Goal: Information Seeking & Learning: Check status

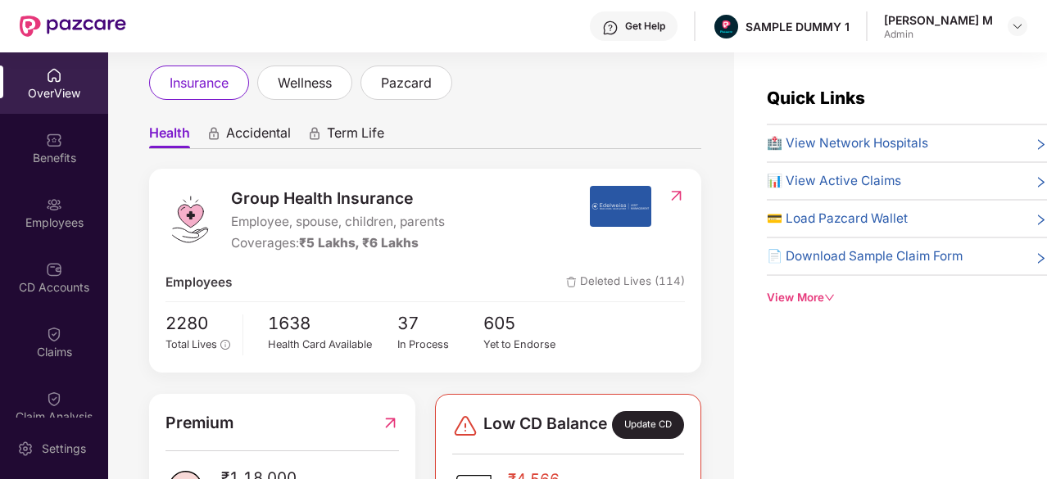
scroll to position [92, 0]
click at [245, 134] on span "Accidental" at bounding box center [258, 136] width 65 height 24
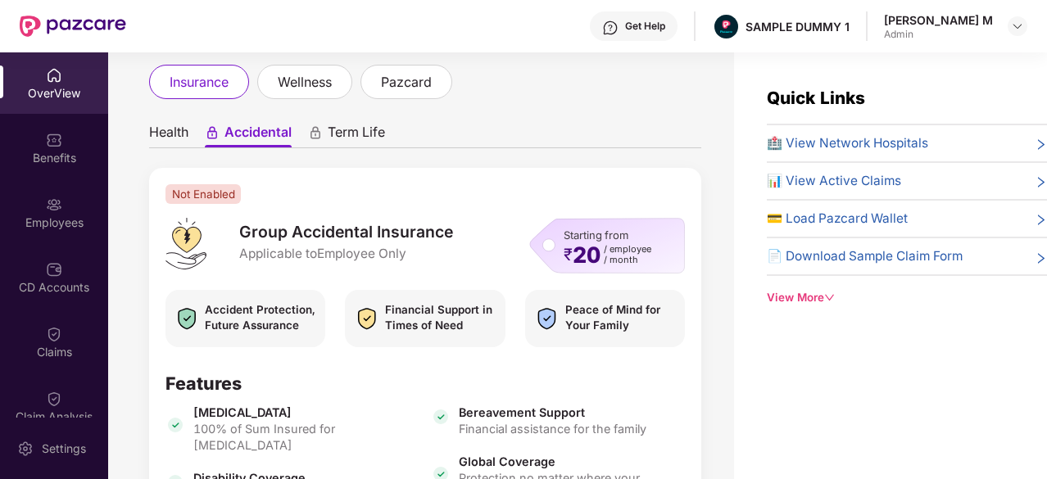
click at [360, 128] on span "Term Life" at bounding box center [356, 136] width 57 height 24
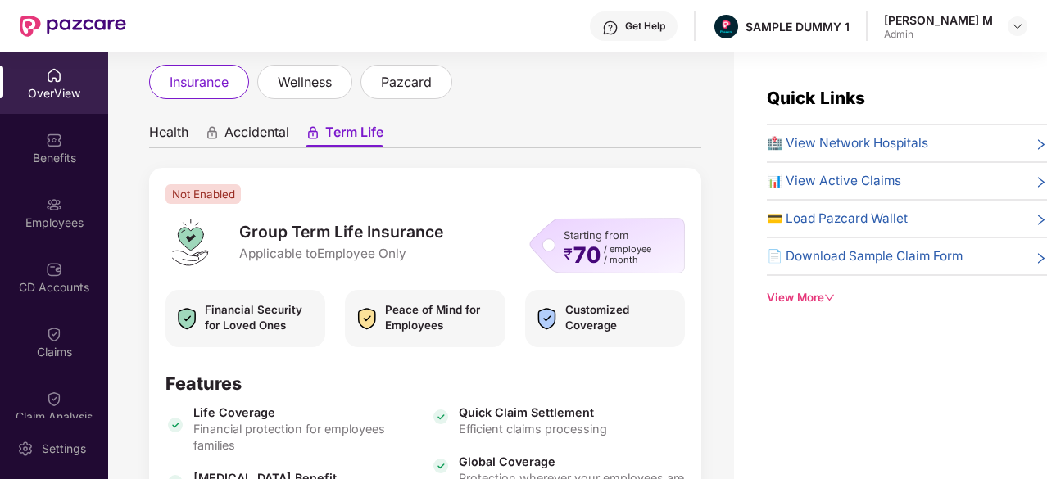
click at [193, 135] on ul "Health Accidental Term Life" at bounding box center [425, 131] width 552 height 33
click at [161, 138] on span "Health" at bounding box center [168, 136] width 39 height 24
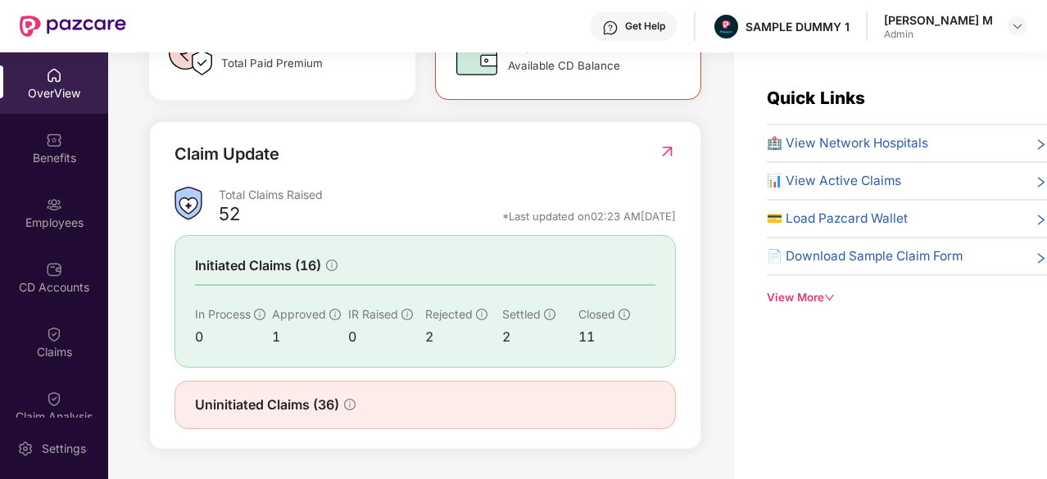
scroll to position [52, 0]
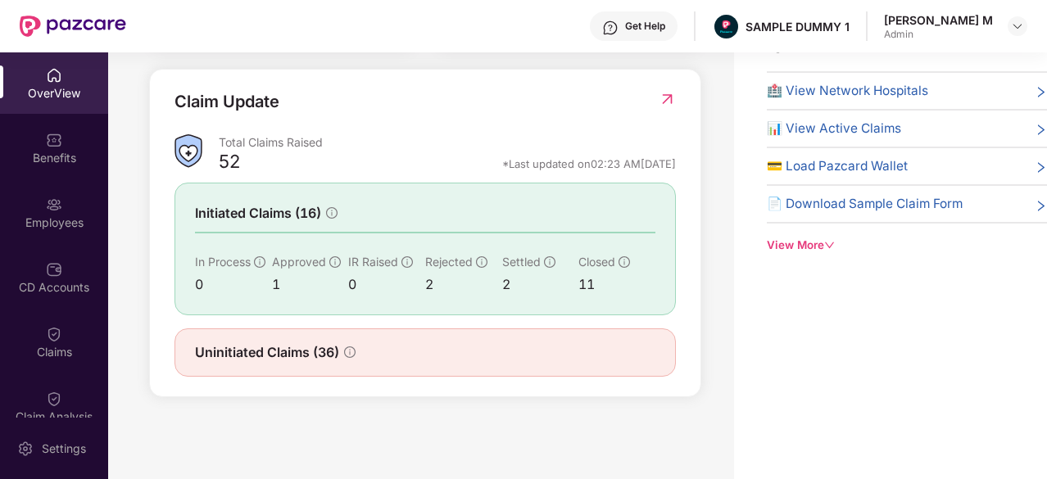
click at [670, 102] on img at bounding box center [667, 99] width 17 height 16
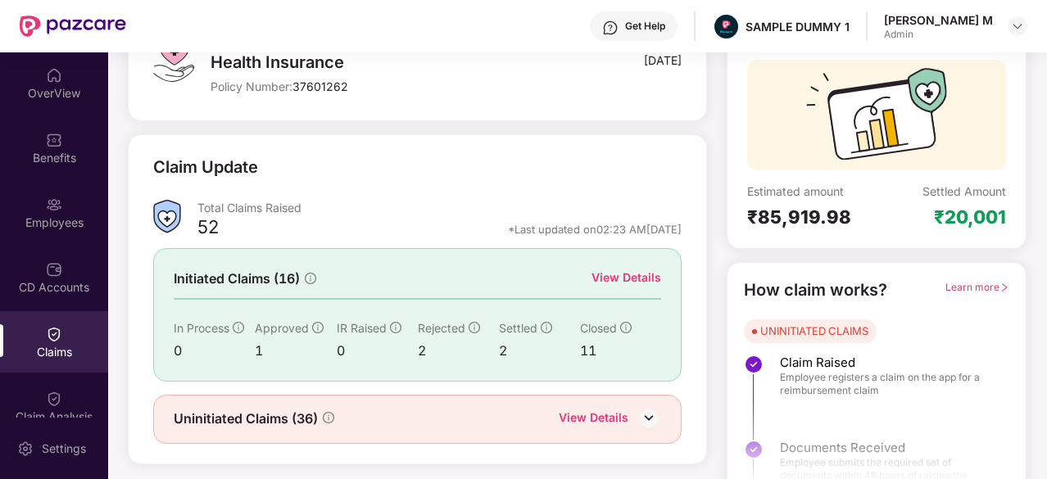
scroll to position [161, 0]
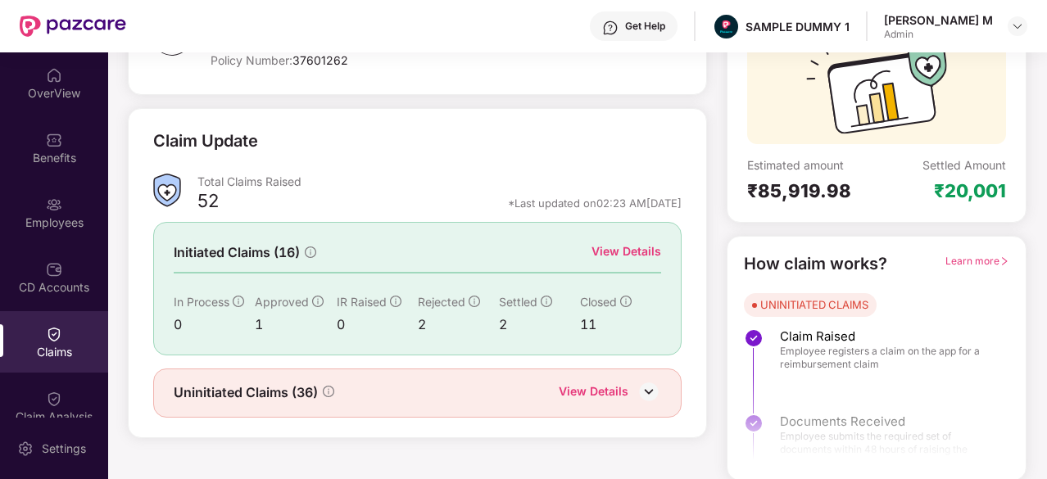
click at [645, 253] on div "View Details" at bounding box center [626, 251] width 70 height 18
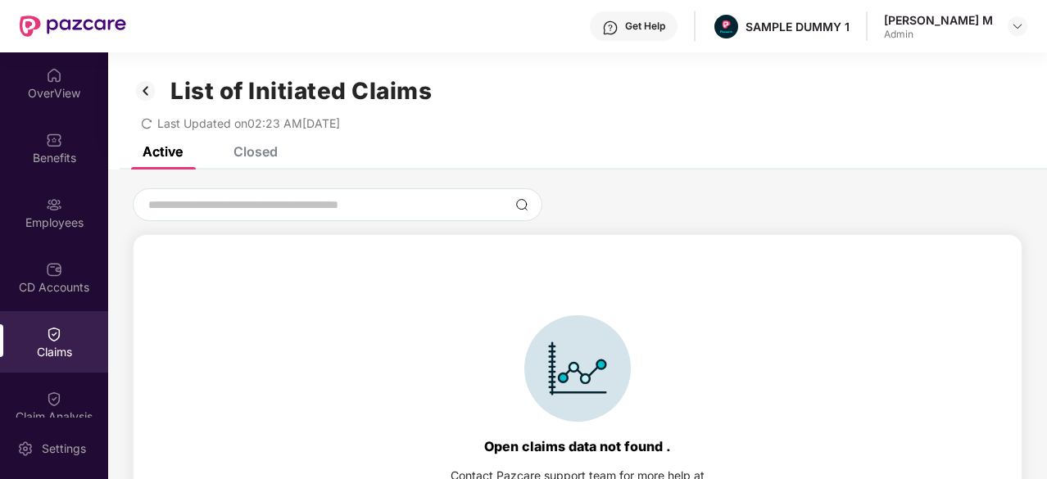
click at [251, 153] on div "Closed" at bounding box center [255, 151] width 44 height 16
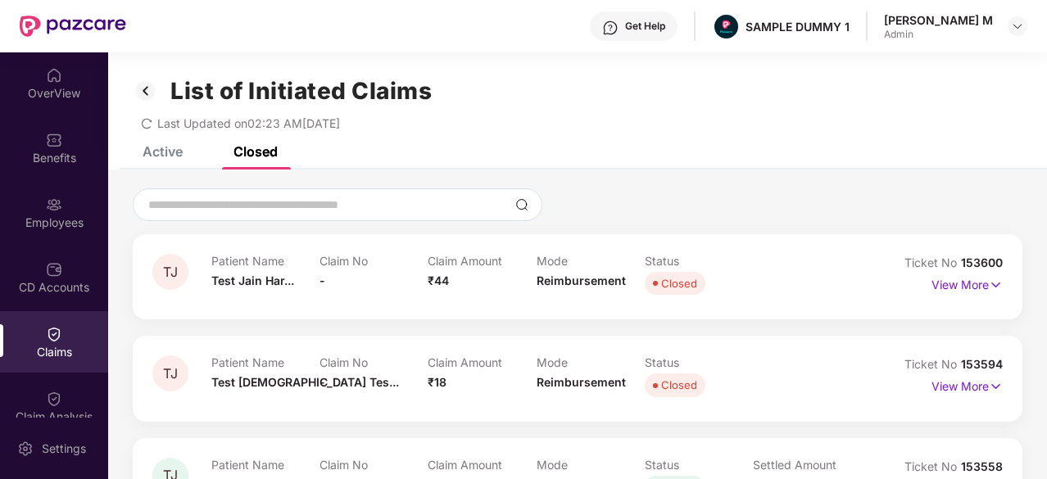
click at [144, 101] on img at bounding box center [146, 91] width 26 height 28
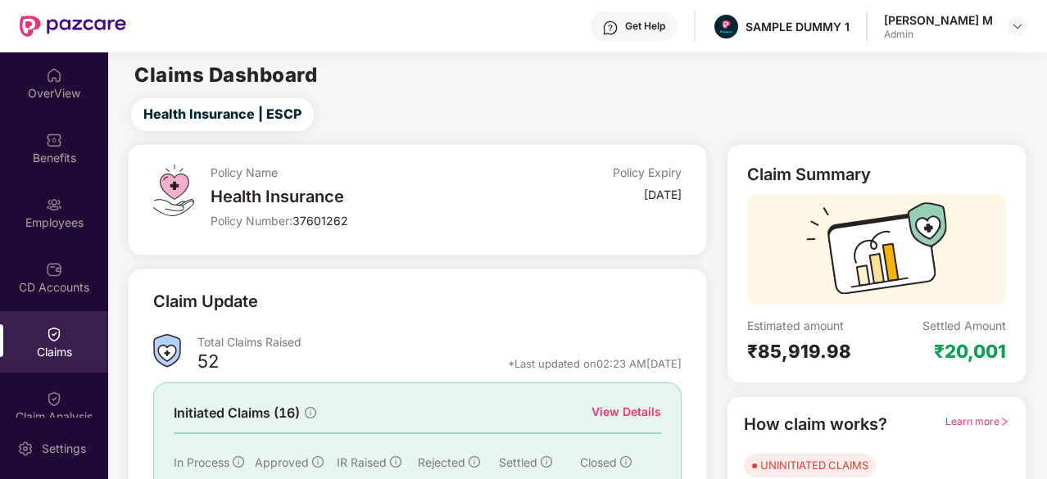
scroll to position [161, 0]
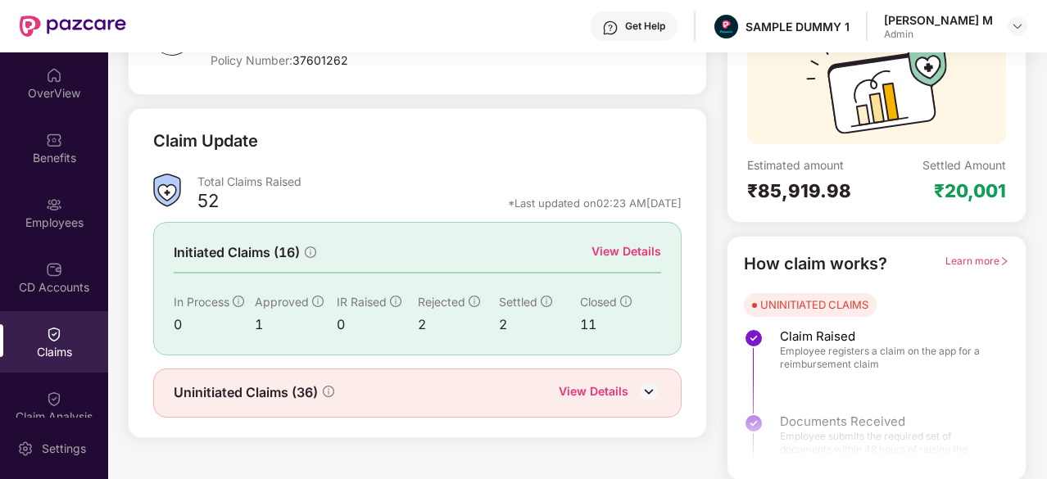
click at [323, 383] on div "Uninitiated Claims (36)" at bounding box center [254, 393] width 161 height 20
click at [608, 390] on div "View Details" at bounding box center [594, 393] width 70 height 21
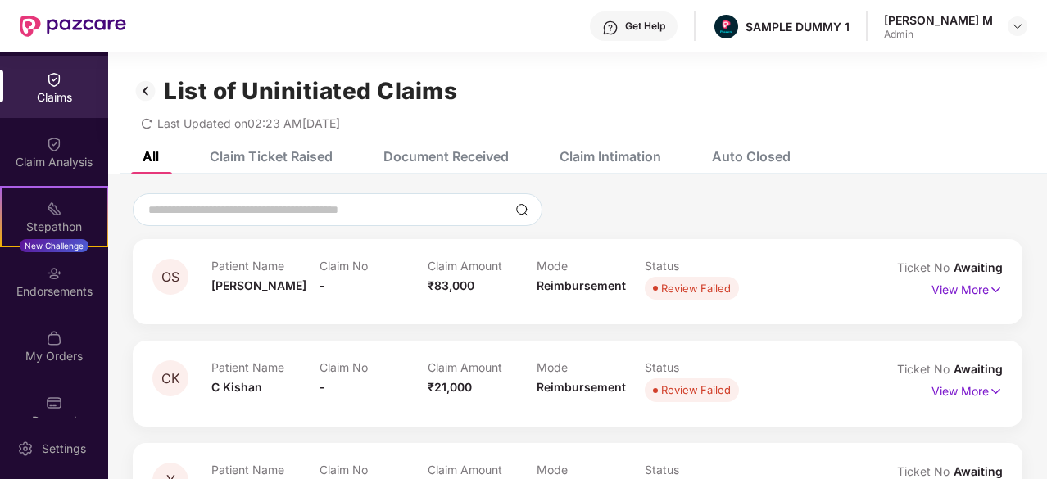
scroll to position [281, 0]
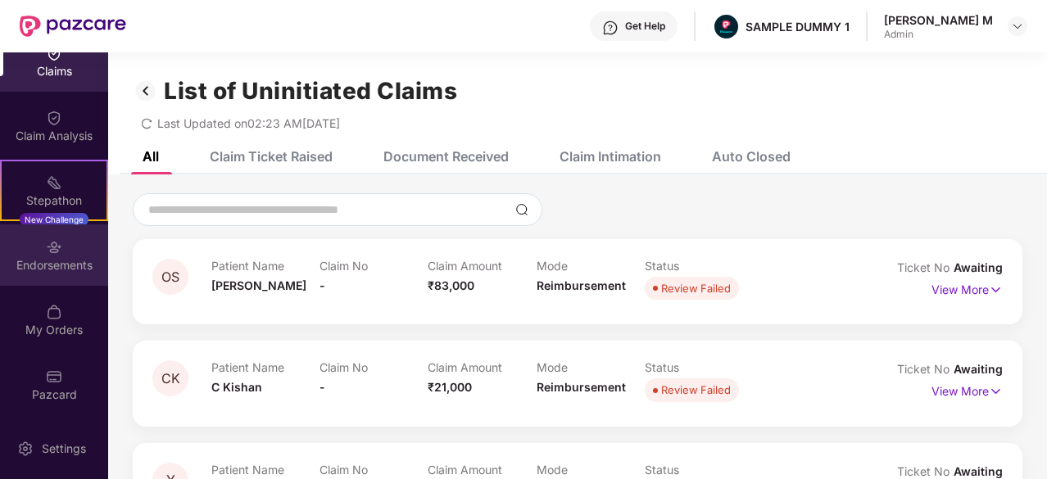
click at [46, 276] on div "Endorsements" at bounding box center [54, 254] width 108 height 61
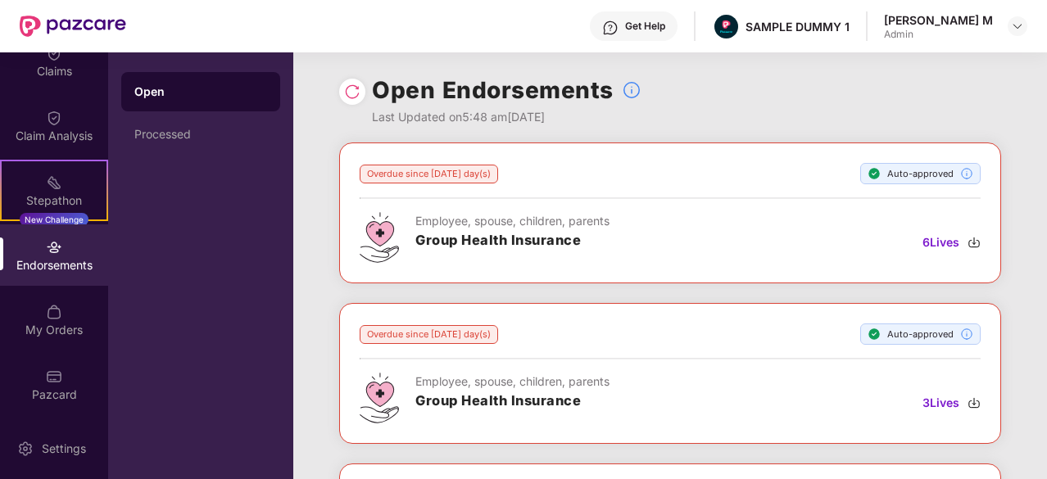
click at [351, 92] on img at bounding box center [352, 92] width 16 height 16
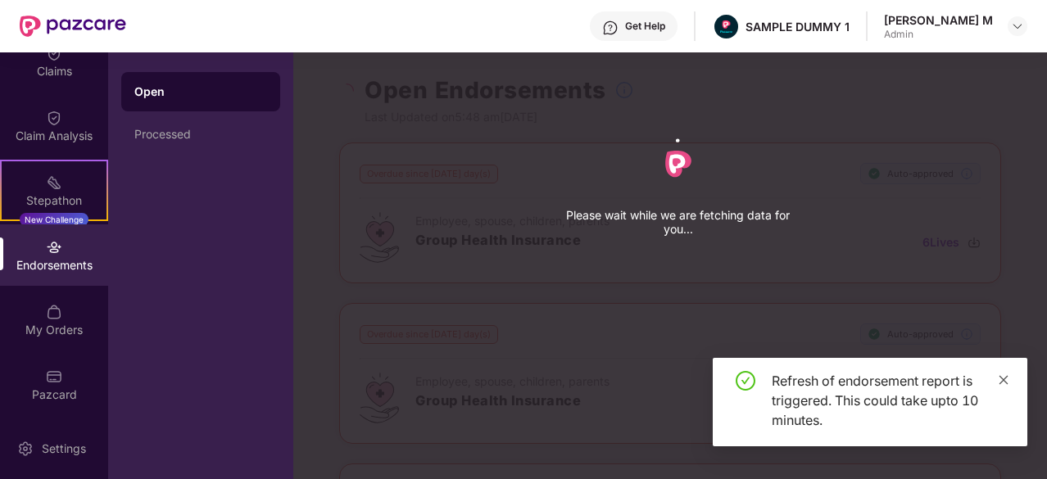
click at [1007, 375] on icon "close" at bounding box center [1003, 379] width 11 height 11
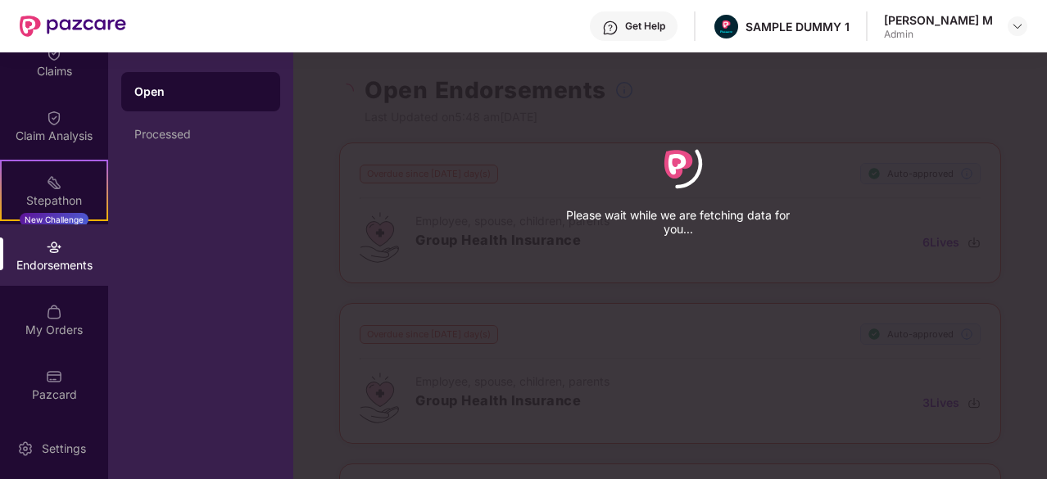
click at [604, 161] on div "Please wait while we are fetching data for you..." at bounding box center [678, 185] width 246 height 109
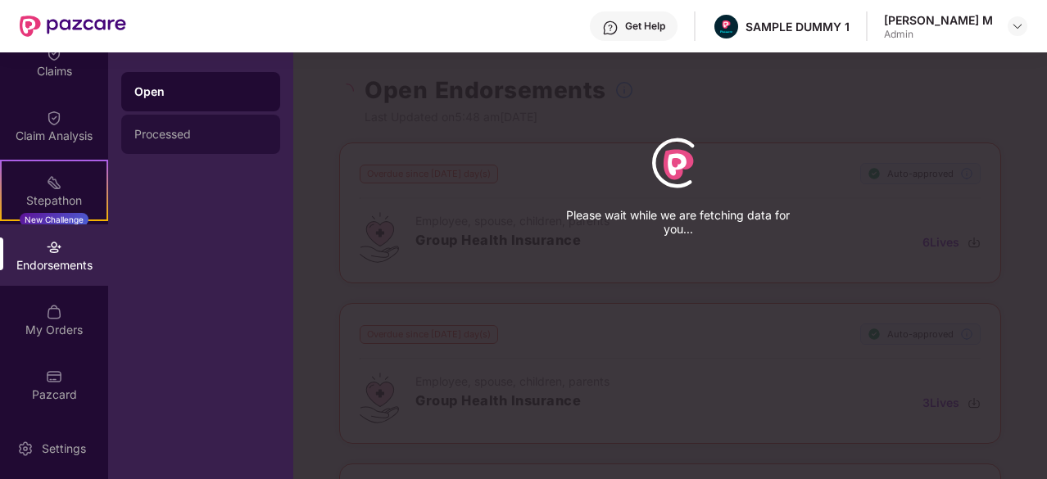
click at [215, 133] on div "Processed" at bounding box center [200, 134] width 133 height 13
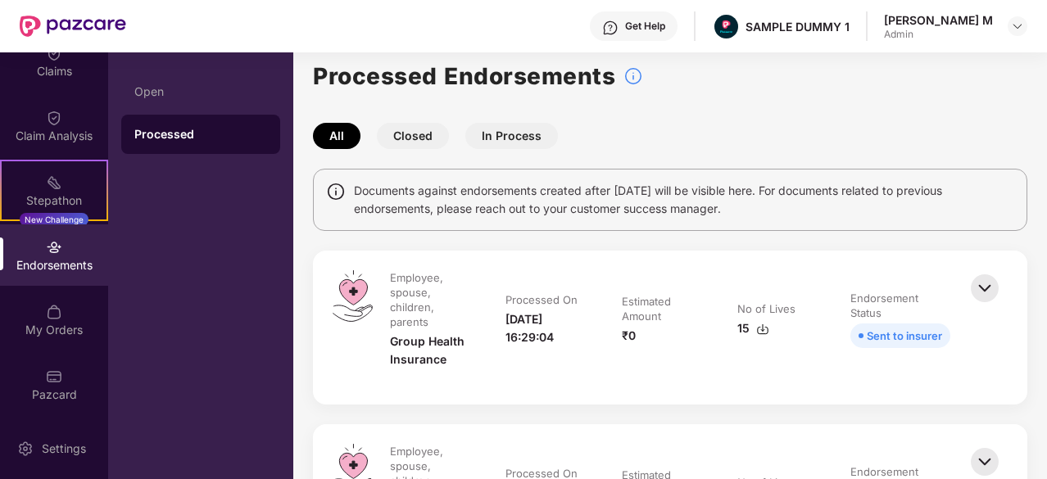
scroll to position [15, 0]
click at [407, 131] on button "Closed" at bounding box center [413, 135] width 72 height 26
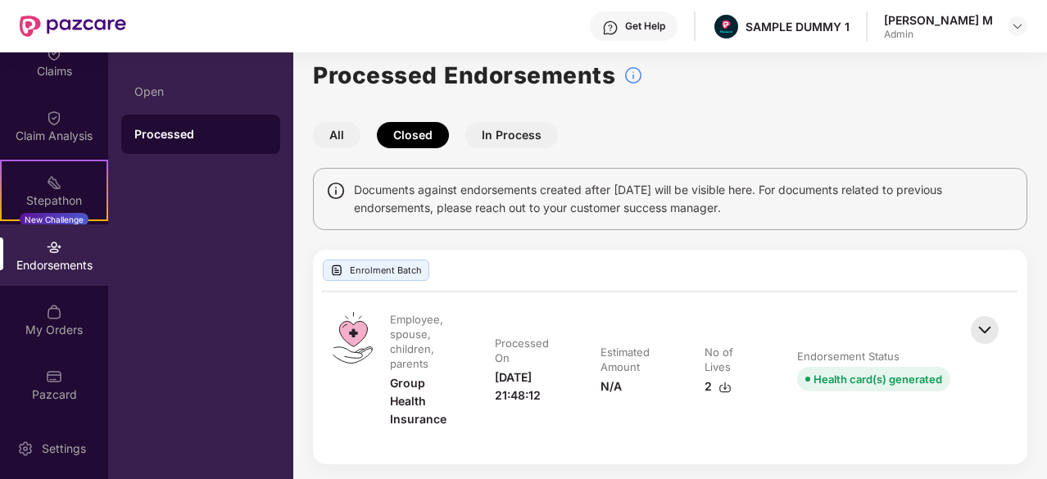
click at [533, 133] on button "In Process" at bounding box center [511, 135] width 93 height 26
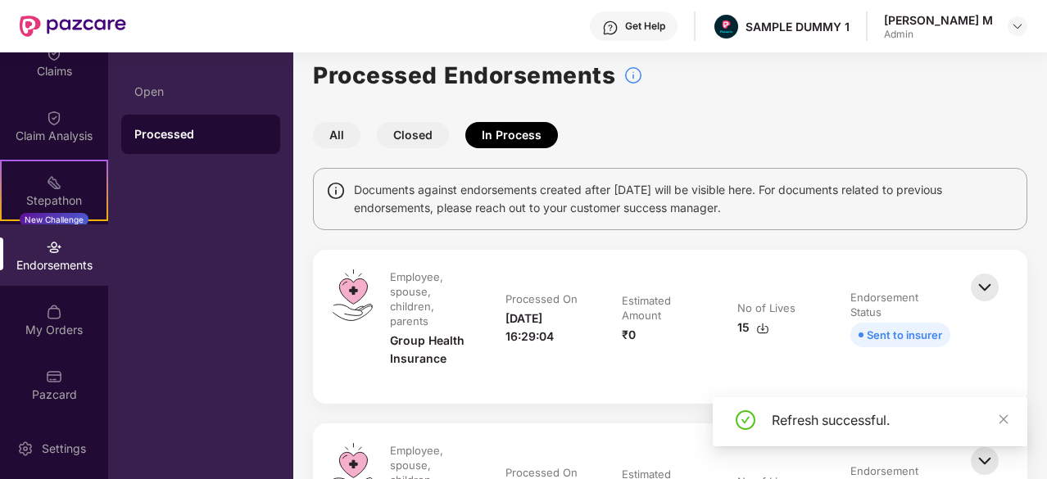
click at [393, 140] on button "Closed" at bounding box center [413, 135] width 72 height 26
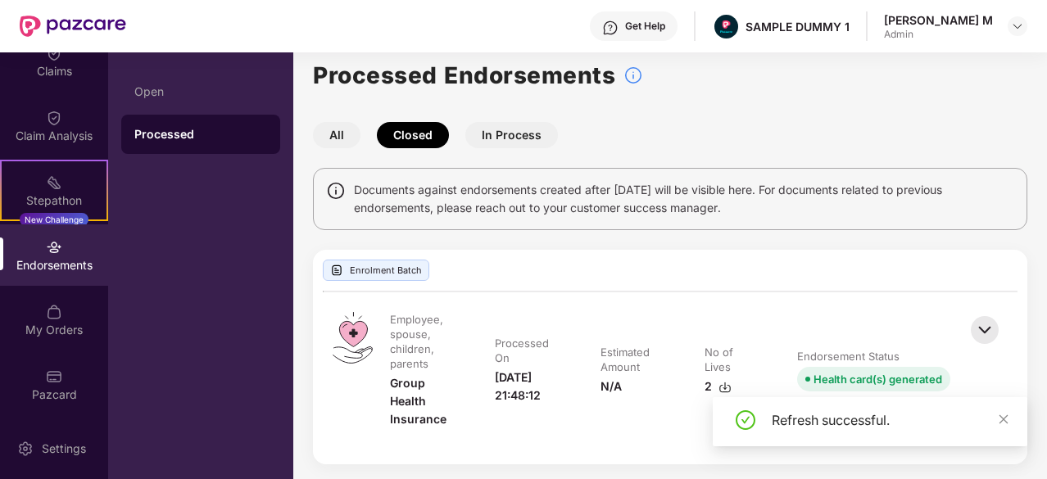
click at [344, 134] on button "All" at bounding box center [337, 135] width 48 height 26
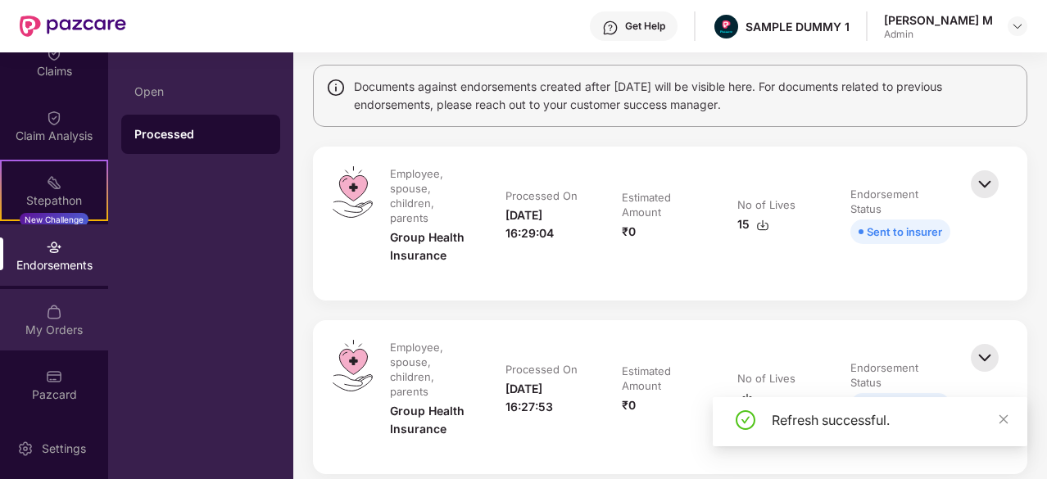
click at [37, 328] on div "My Orders" at bounding box center [54, 330] width 108 height 16
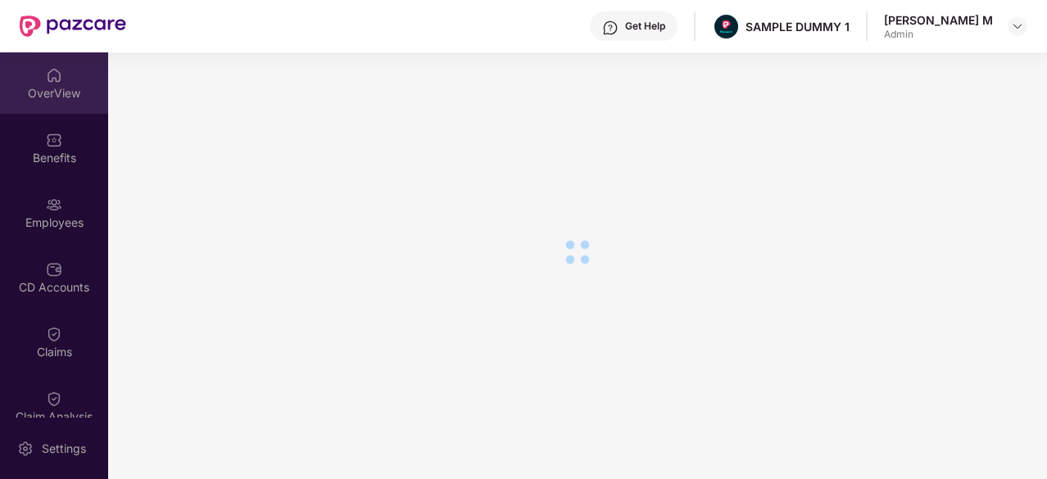
click at [46, 105] on div "OverView" at bounding box center [54, 82] width 108 height 61
